Goal: Task Accomplishment & Management: Use online tool/utility

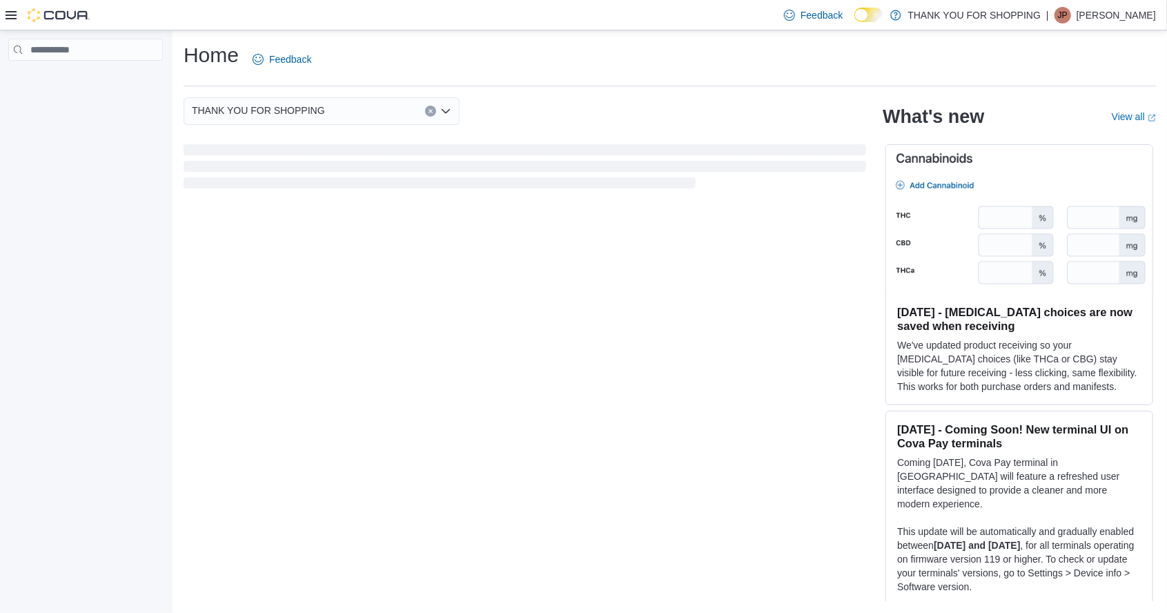
click at [16, 19] on icon at bounding box center [11, 15] width 11 height 11
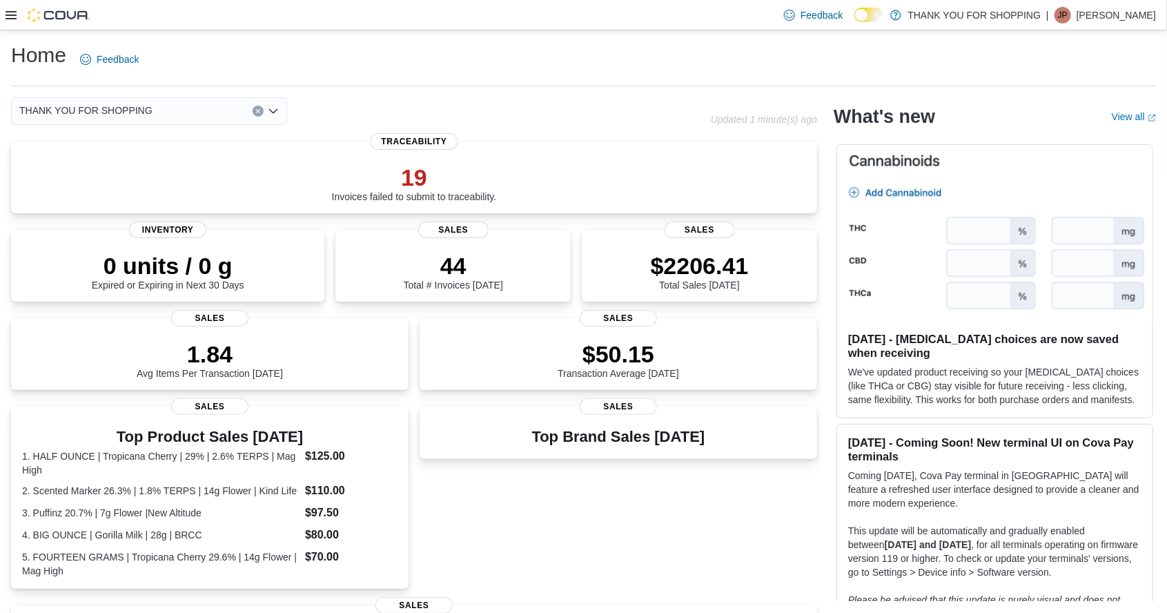
click at [16, 22] on div at bounding box center [48, 15] width 84 height 14
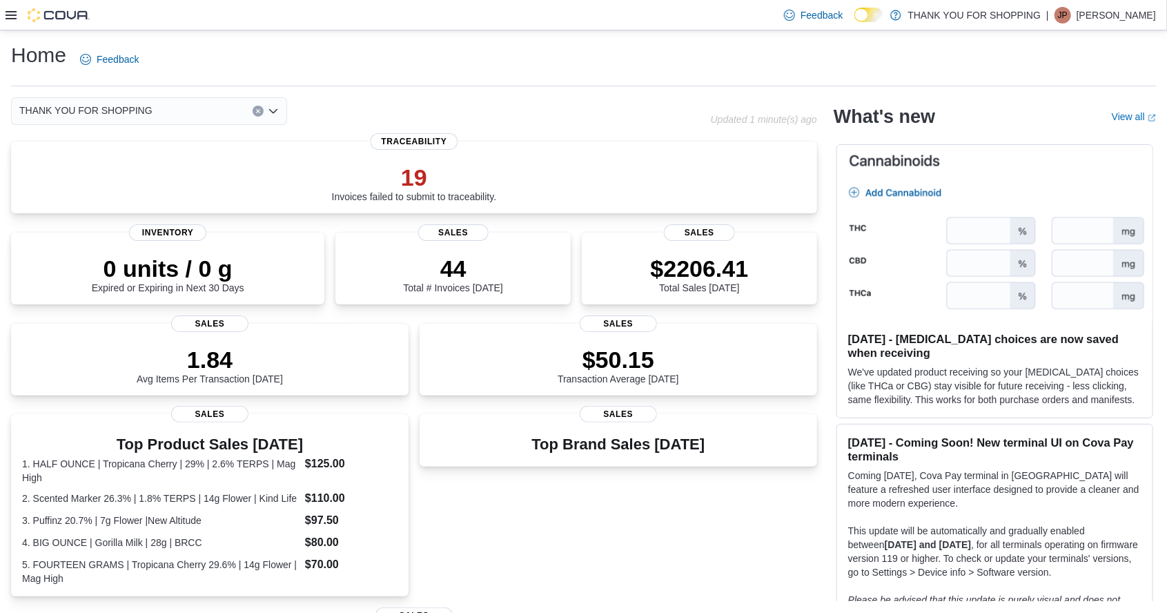
click at [15, 17] on icon at bounding box center [11, 15] width 11 height 11
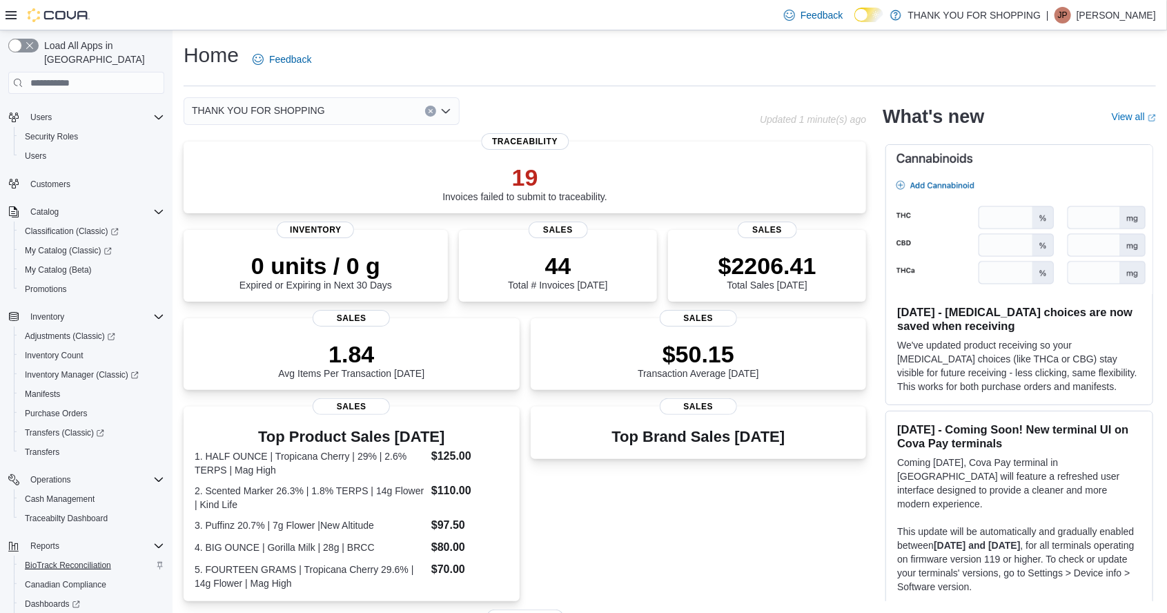
scroll to position [76, 0]
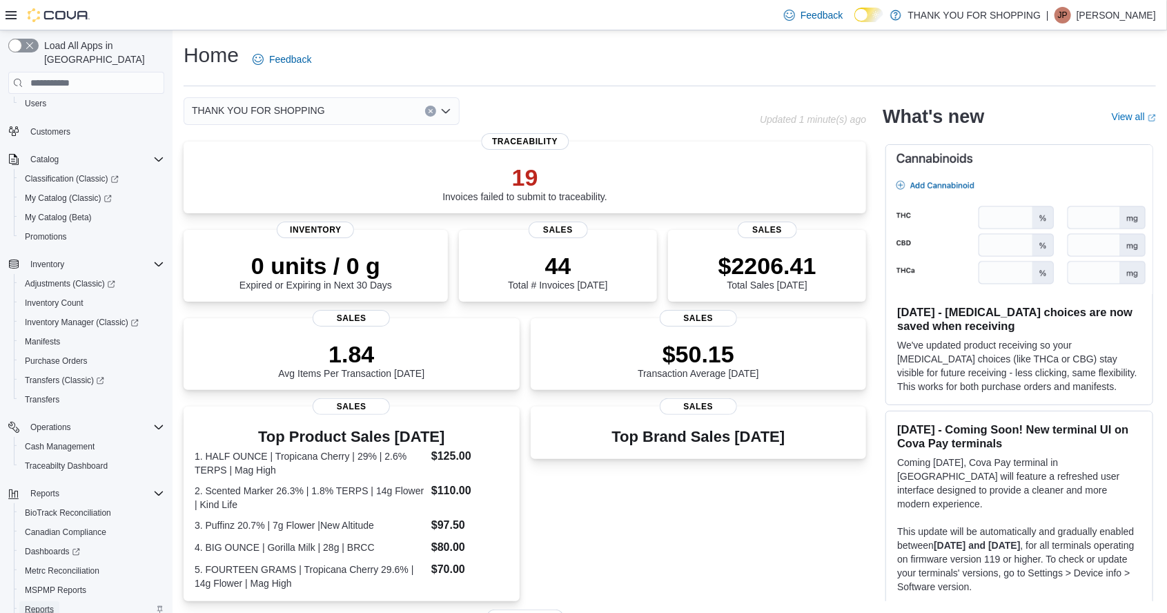
click at [52, 604] on span "Reports" at bounding box center [39, 609] width 29 height 11
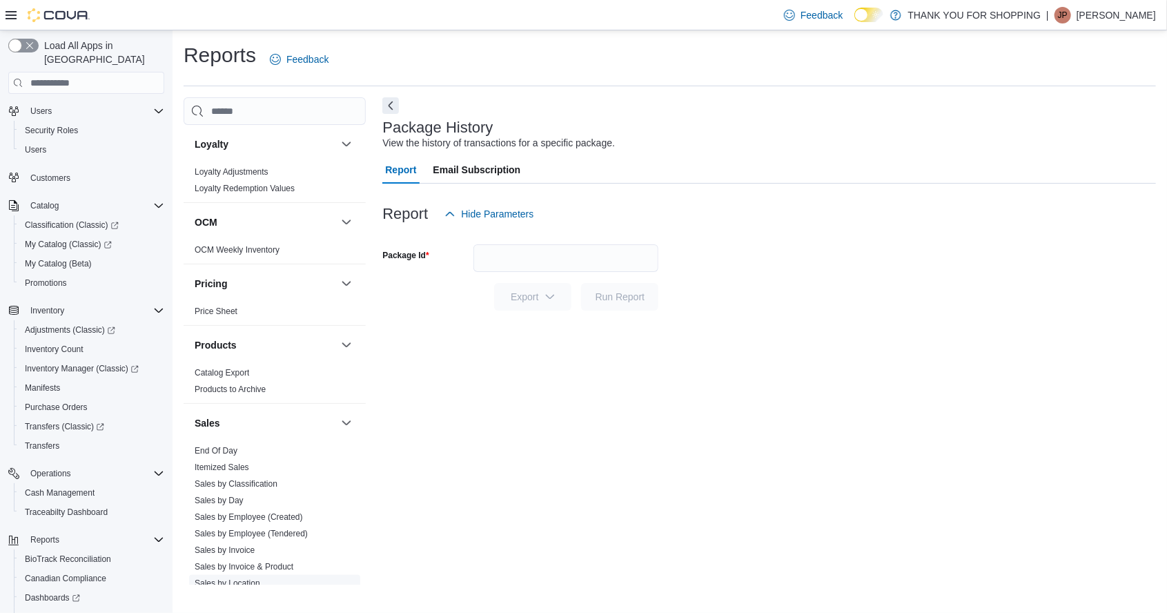
scroll to position [564, 0]
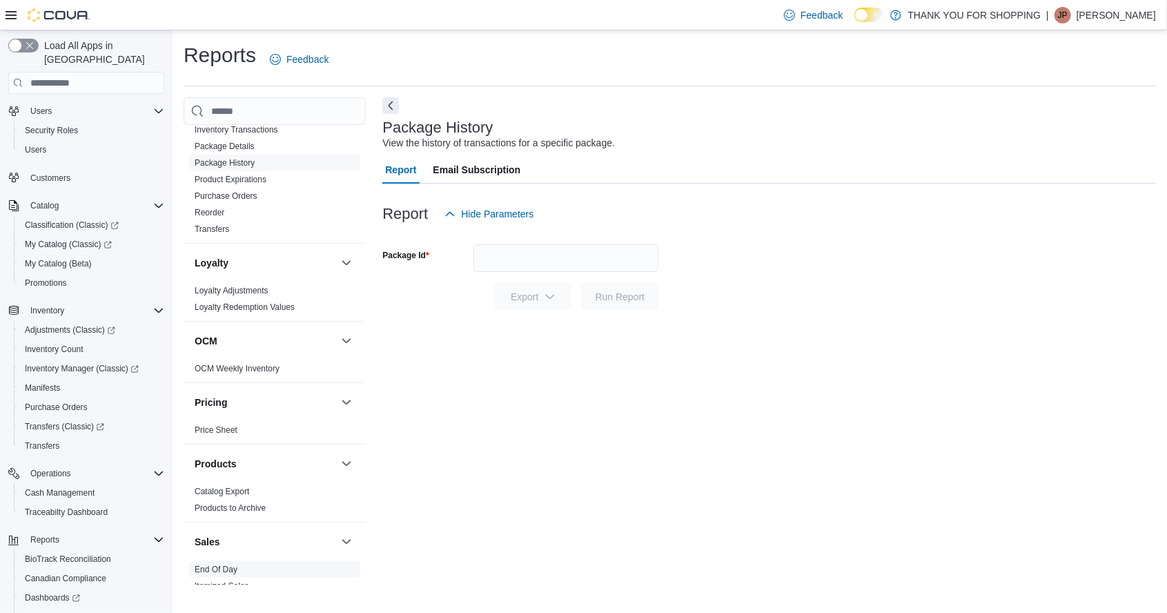
click at [230, 564] on link "End Of Day" at bounding box center [216, 569] width 43 height 10
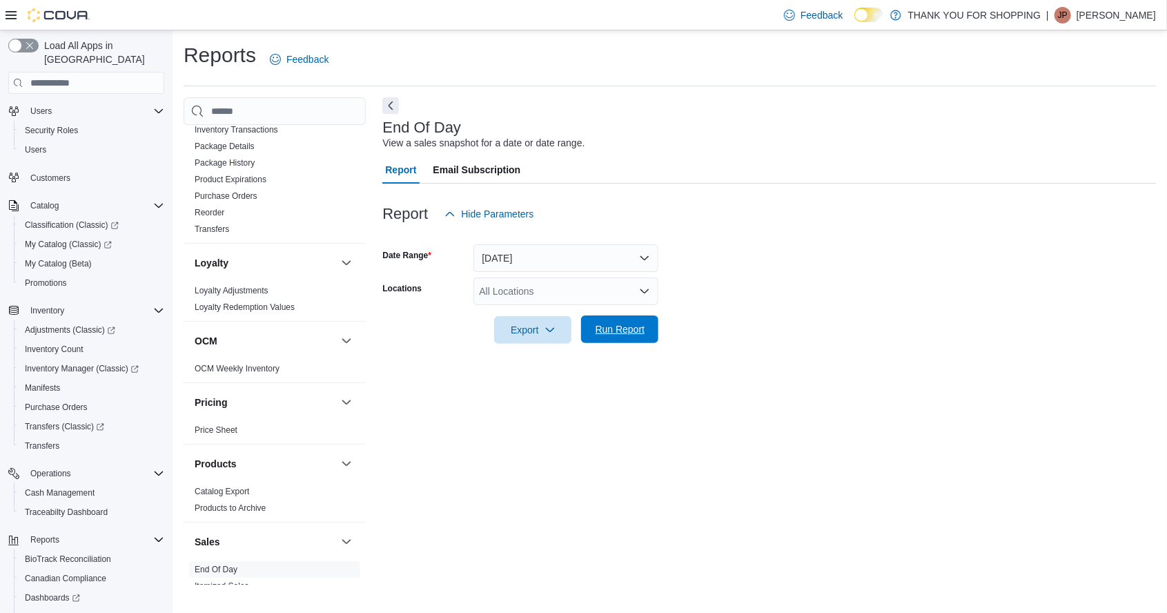
click at [615, 315] on span "Run Report" at bounding box center [619, 329] width 61 height 28
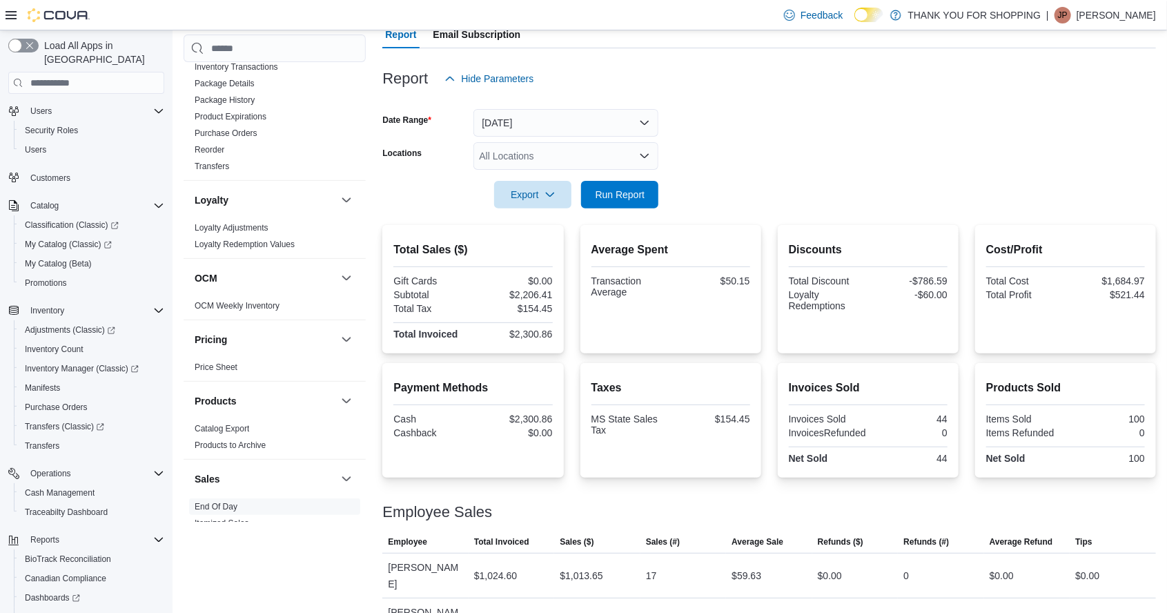
scroll to position [97, 0]
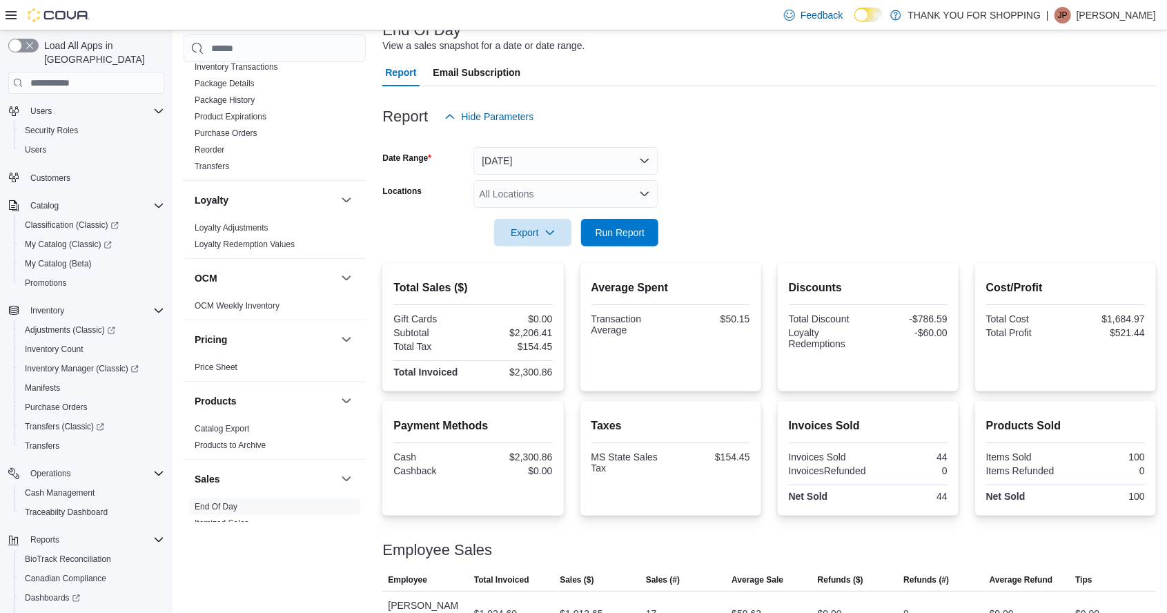
click at [638, 200] on div "All Locations" at bounding box center [565, 194] width 185 height 28
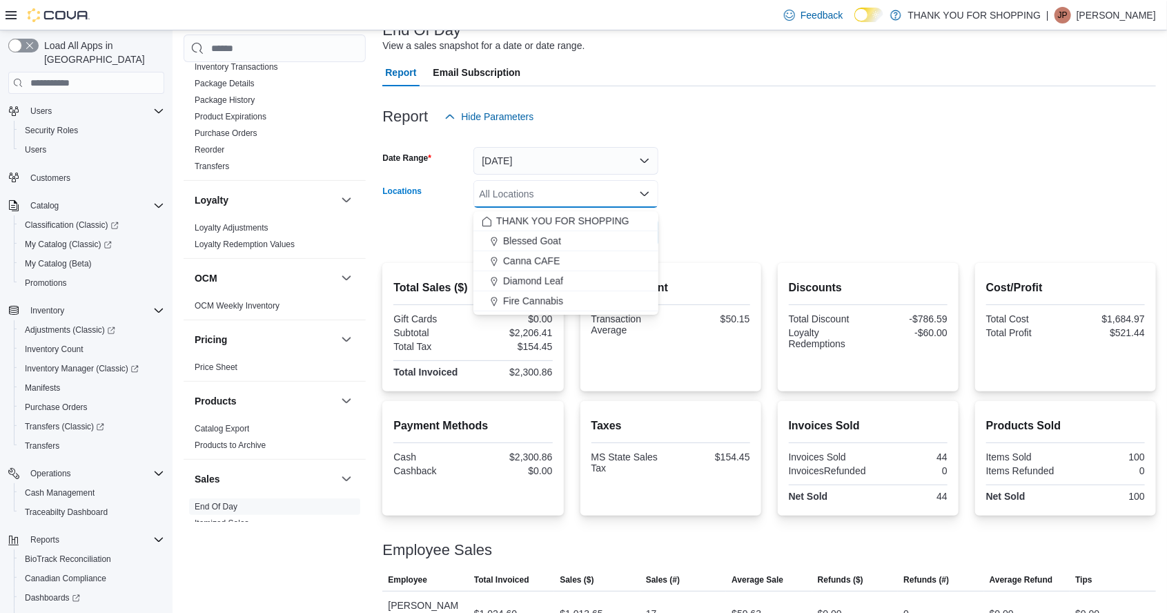
click at [673, 195] on form "Date Range [DATE] Locations All Locations Combo box. Selected. Combo box input.…" at bounding box center [768, 188] width 773 height 116
